Goal: Transaction & Acquisition: Purchase product/service

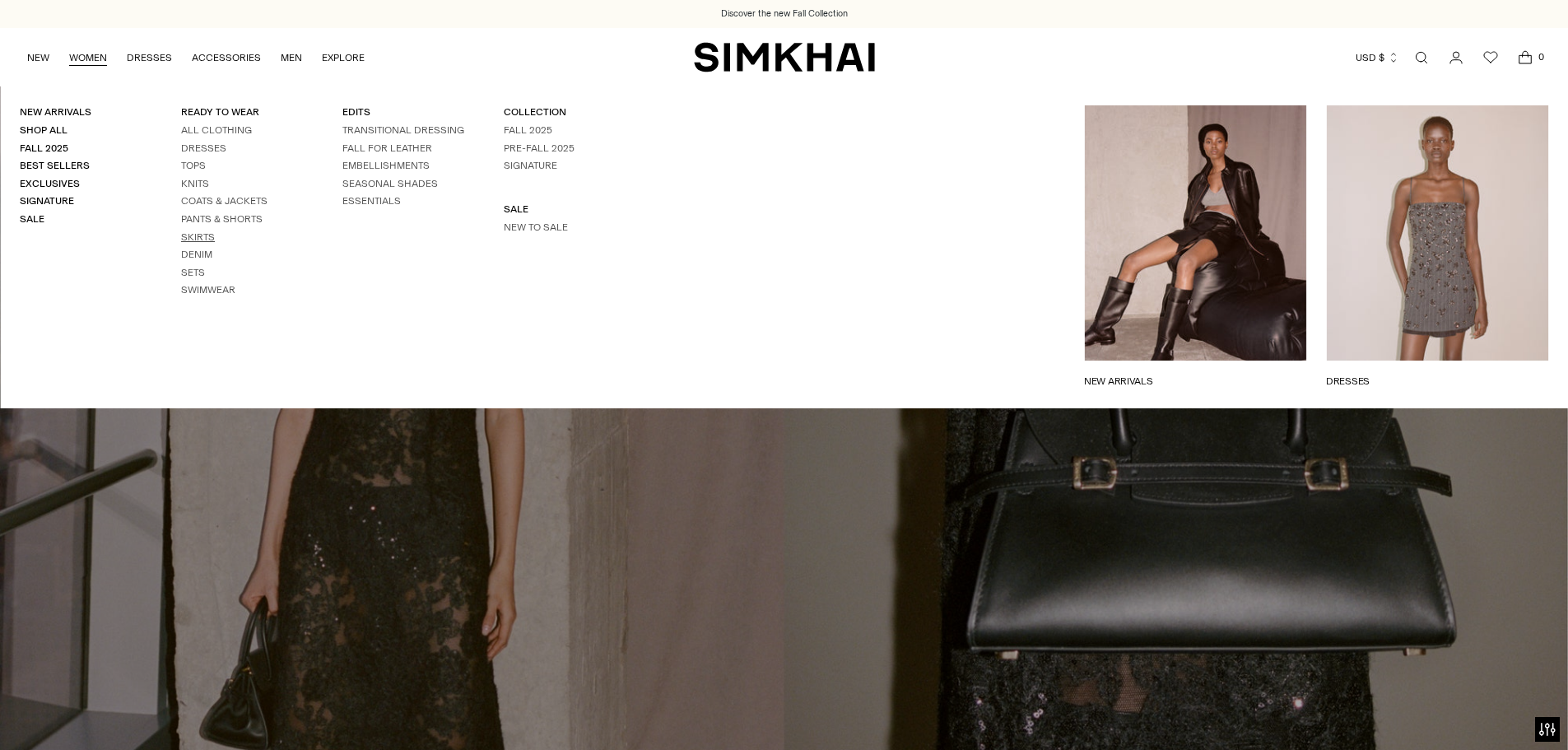
click at [190, 234] on link "Skirts" at bounding box center [198, 237] width 34 height 12
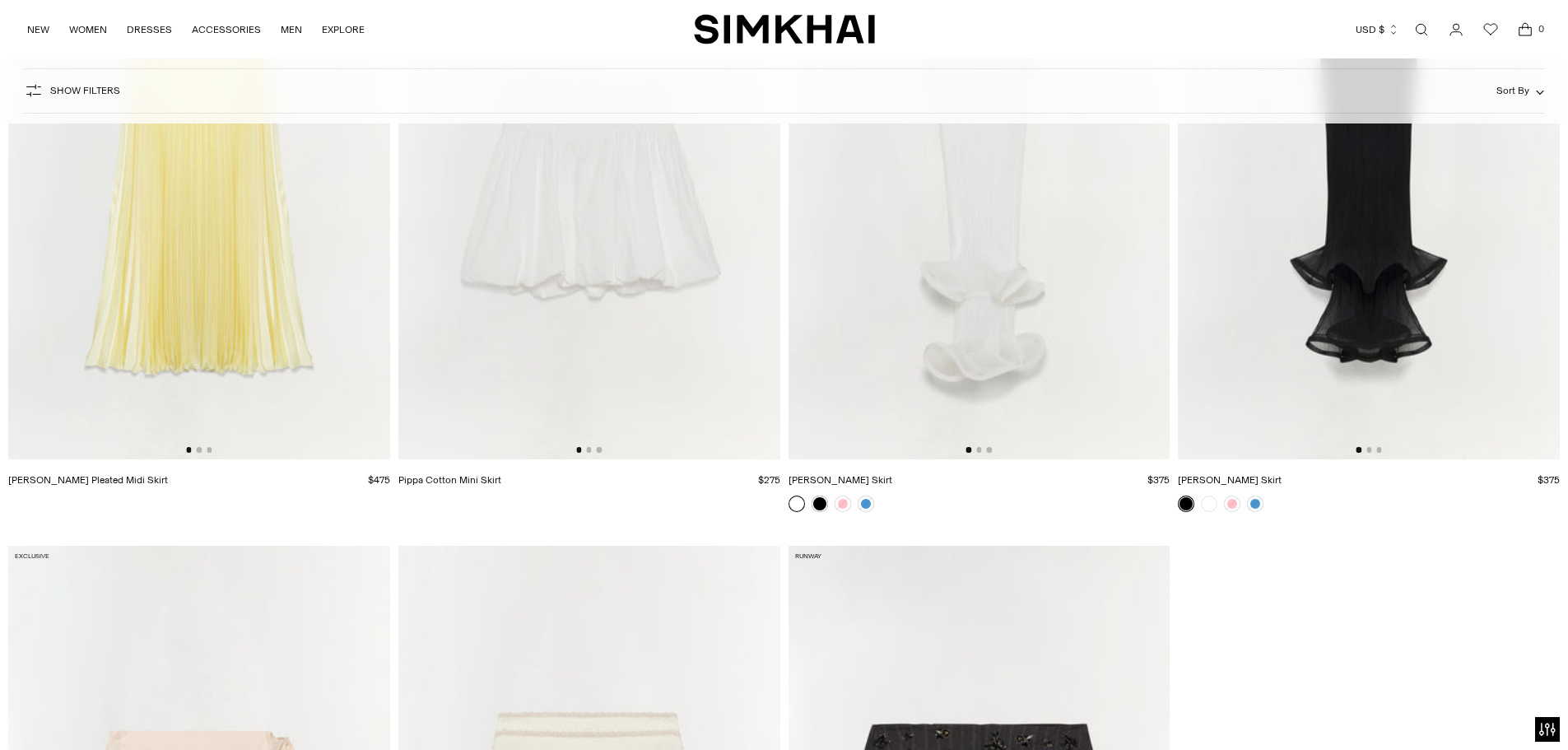
scroll to position [4198, 0]
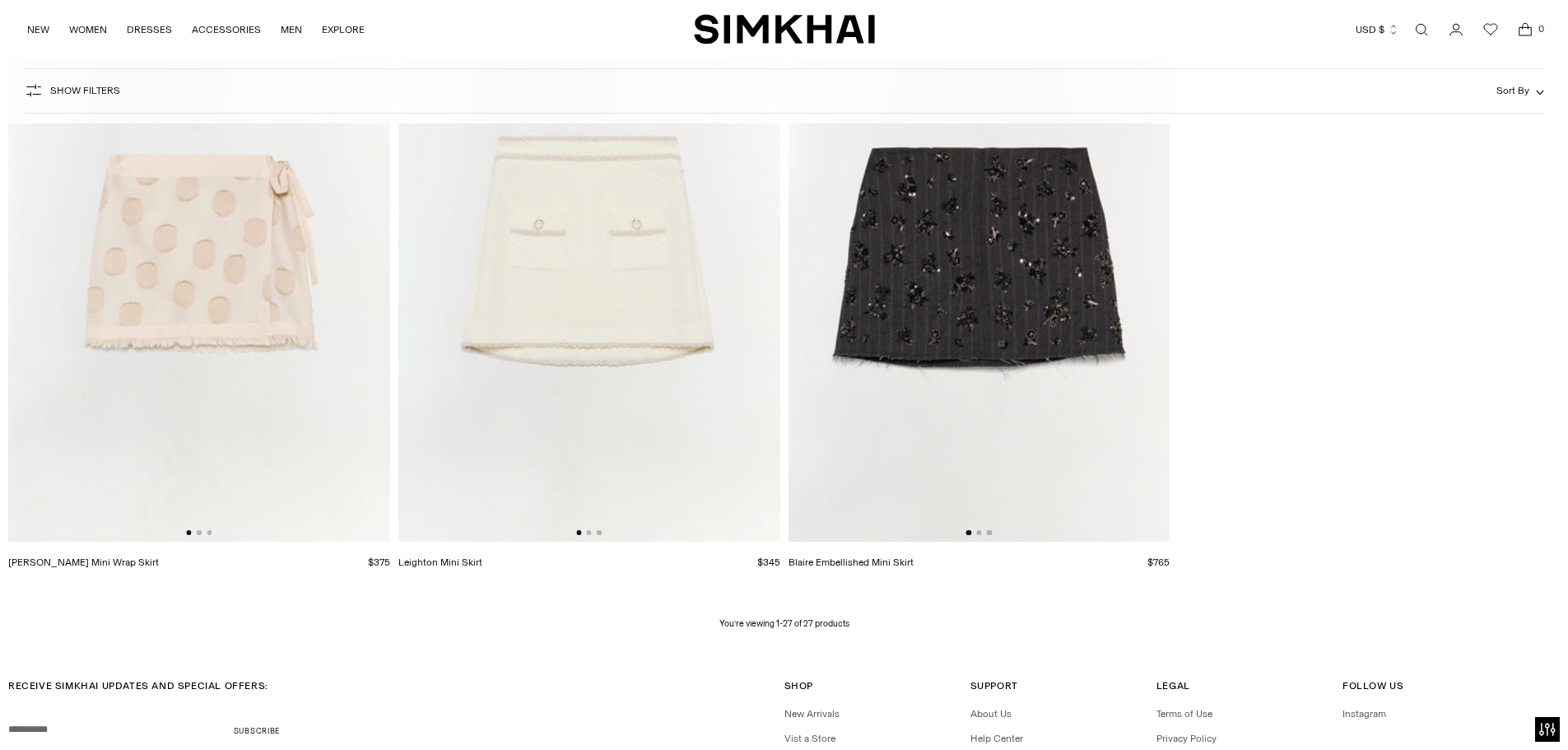
click at [1066, 336] on img at bounding box center [979, 255] width 382 height 573
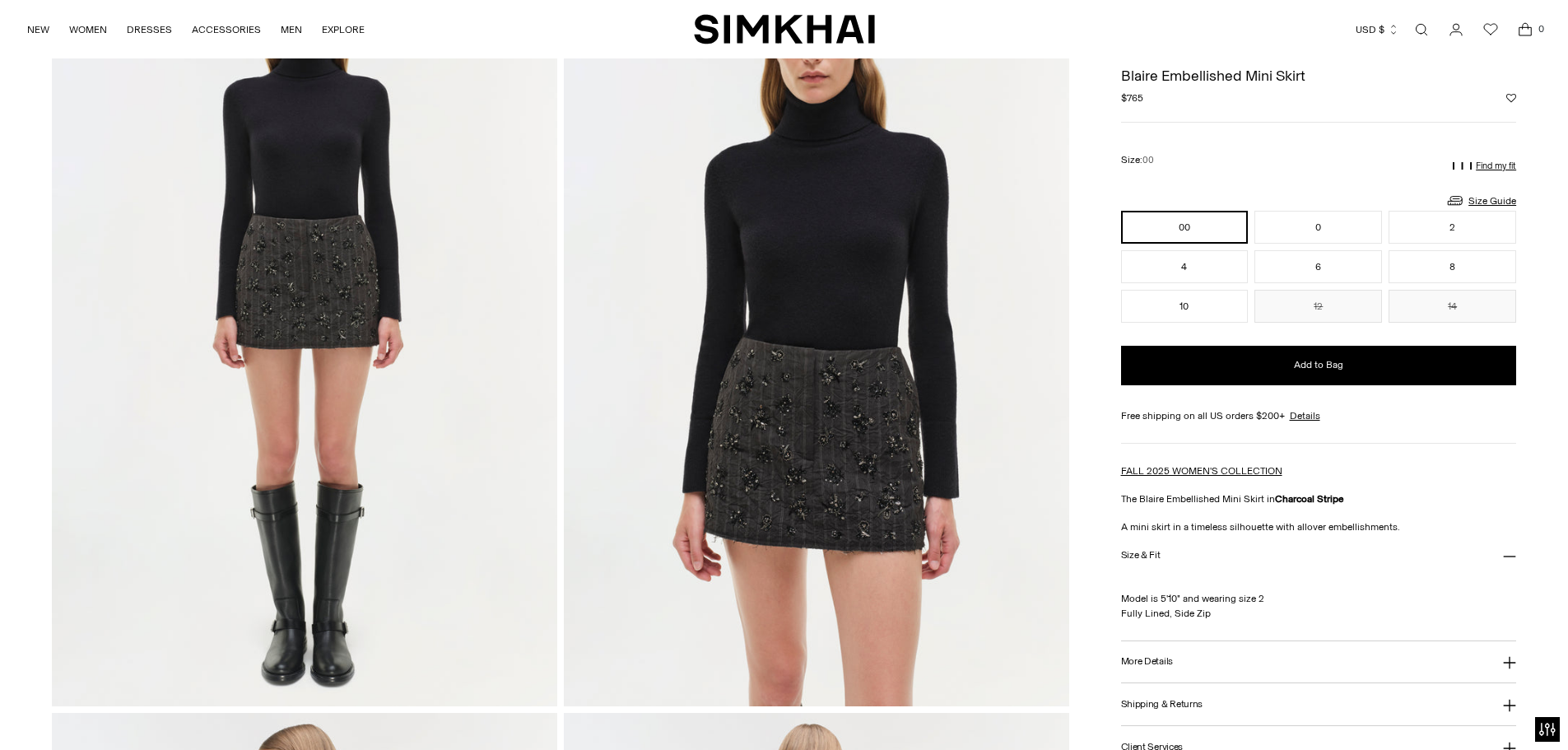
scroll to position [83, 0]
